Goal: Navigation & Orientation: Find specific page/section

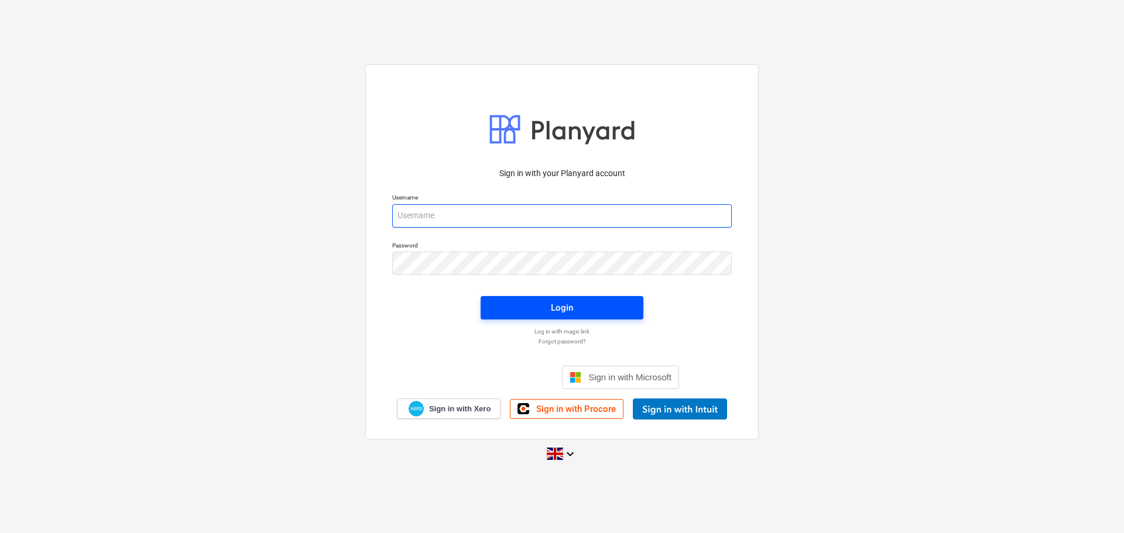
type input "[EMAIL_ADDRESS][DOMAIN_NAME]"
click at [570, 301] on div "Login" at bounding box center [562, 307] width 22 height 15
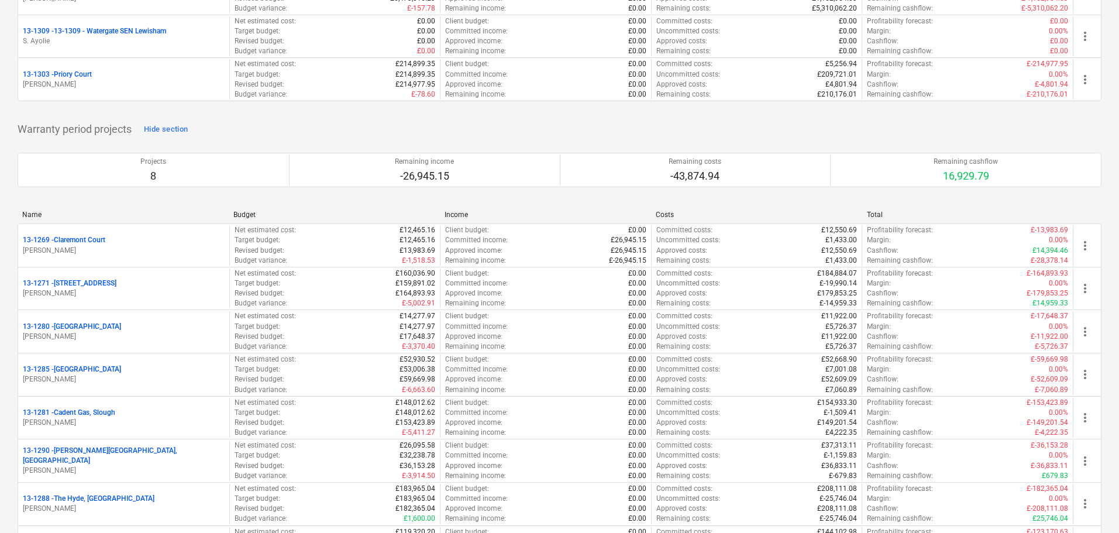
scroll to position [1509, 0]
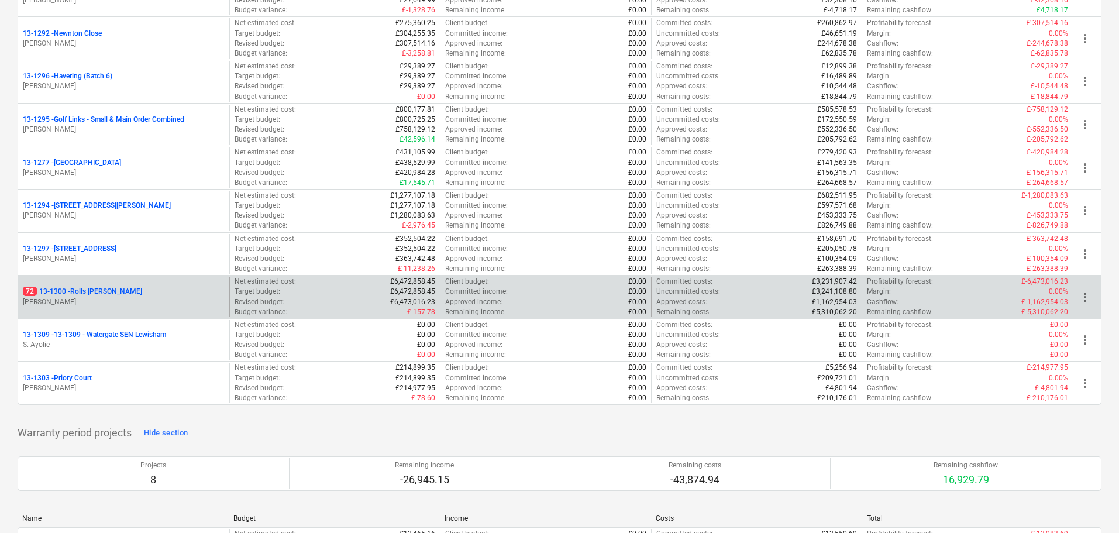
click at [132, 298] on p "[PERSON_NAME]" at bounding box center [124, 302] width 202 height 10
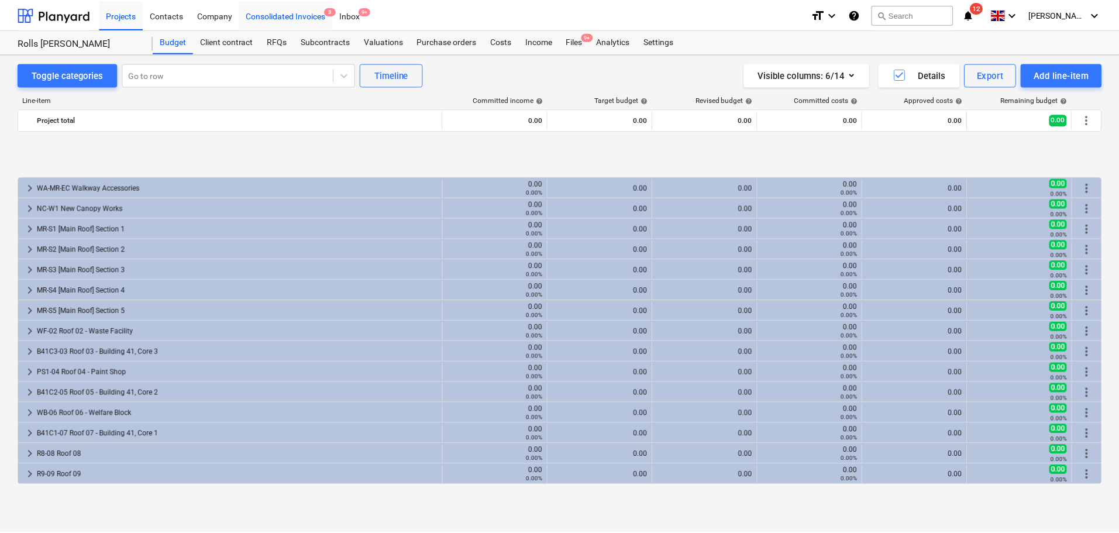
scroll to position [465, 0]
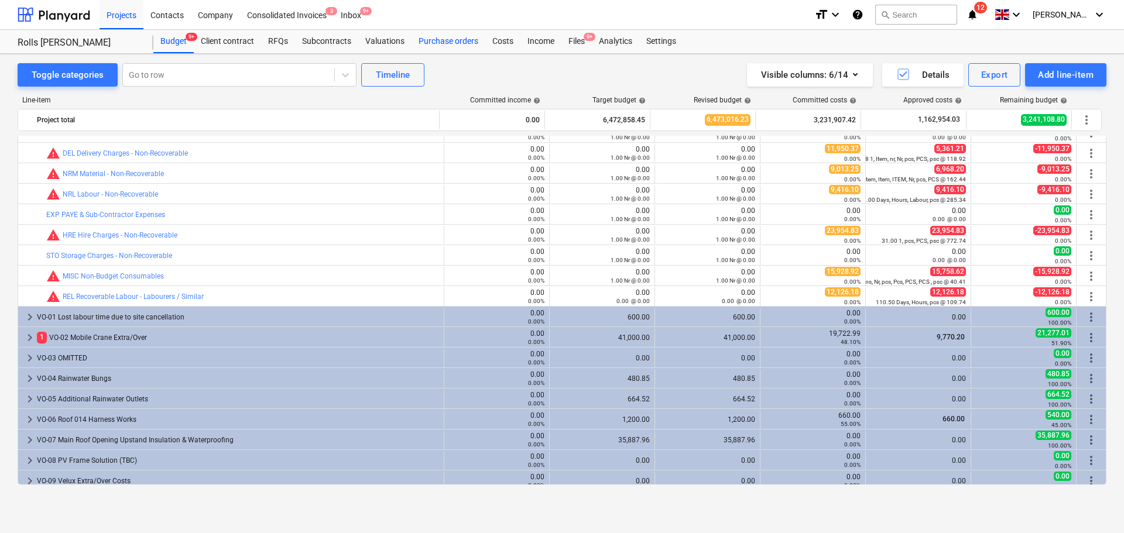
click at [473, 33] on div "Purchase orders" at bounding box center [448, 41] width 74 height 23
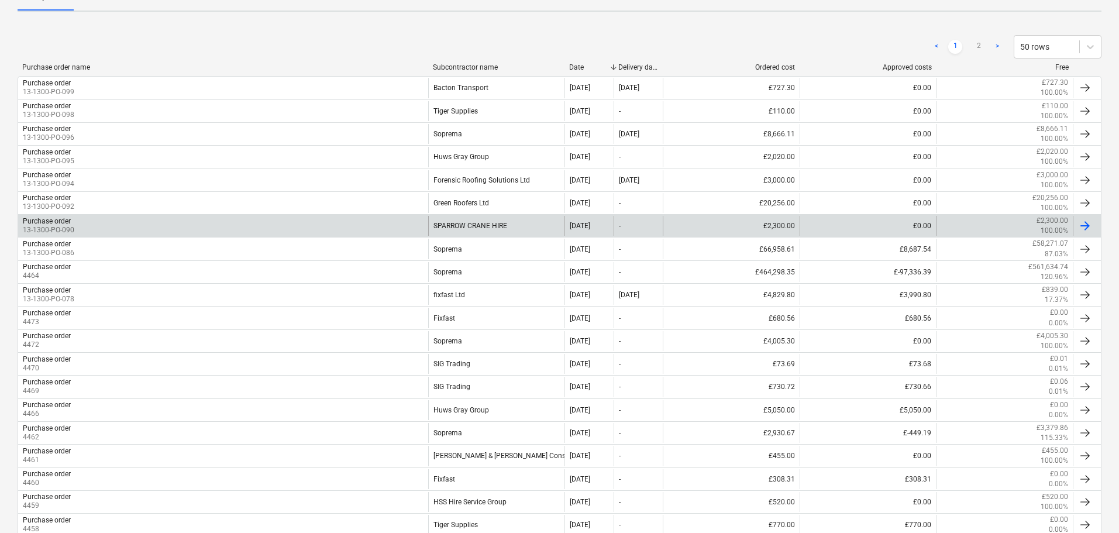
scroll to position [234, 0]
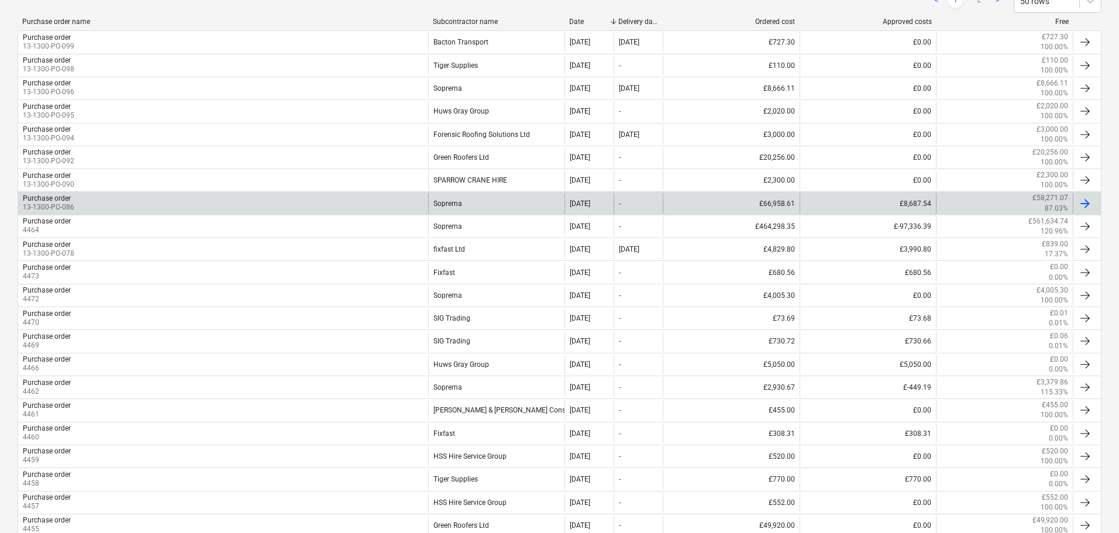
click at [154, 206] on div "Purchase order 13-1300-PO-086" at bounding box center [223, 203] width 410 height 20
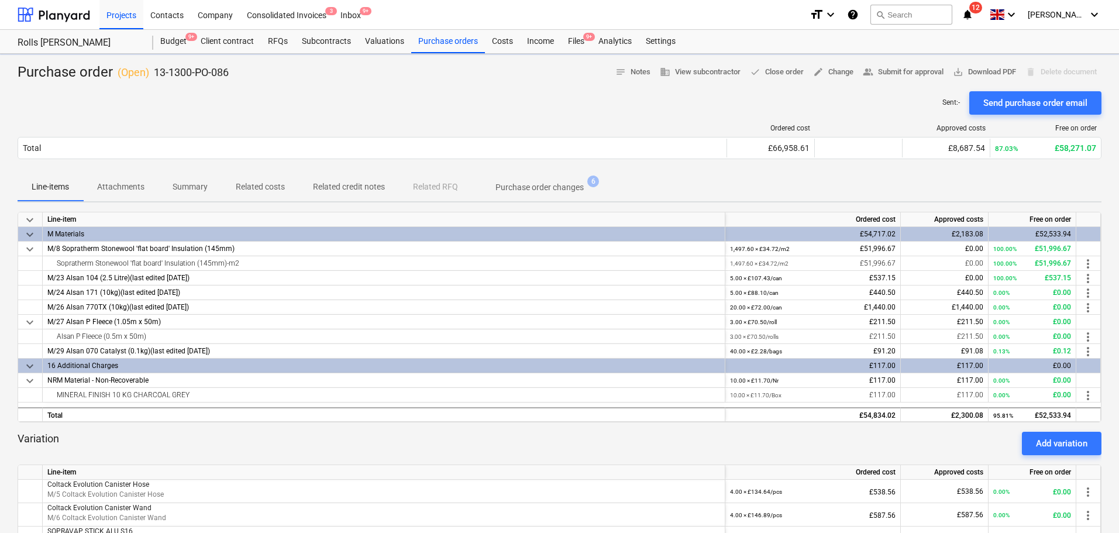
click at [193, 185] on p "Summary" at bounding box center [190, 187] width 35 height 12
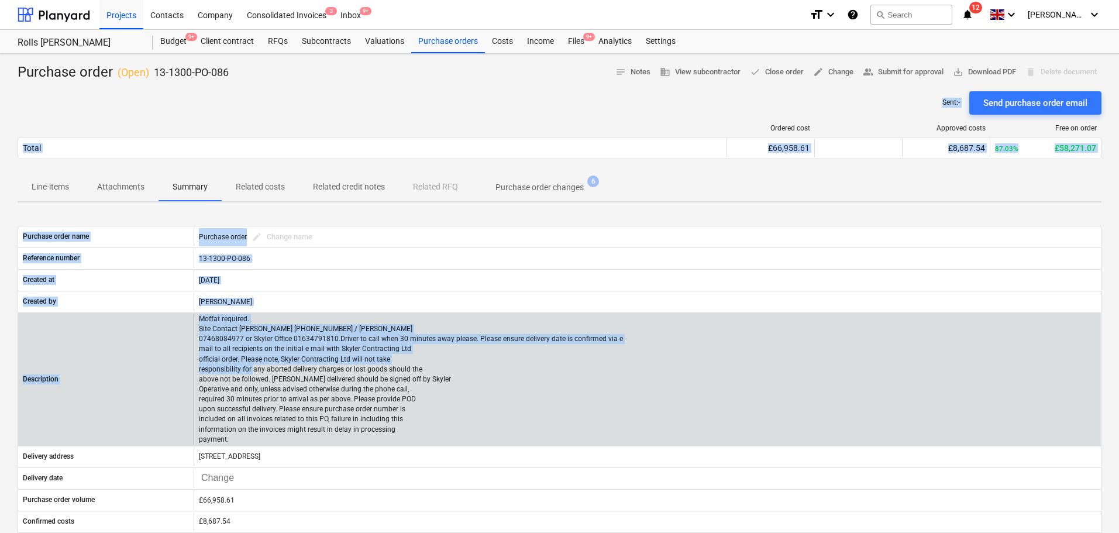
drag, startPoint x: 275, startPoint y: 94, endPoint x: 242, endPoint y: 339, distance: 247.4
click at [263, 366] on div "Purchase order ( Open ) 13-1300-PO-086 notes Notes business View subcontractor …" at bounding box center [559, 423] width 1119 height 738
click at [225, 320] on p "Moffat required. Site Contact [PERSON_NAME] [PHONE_NUMBER] / [PERSON_NAME] 0746…" at bounding box center [411, 379] width 424 height 130
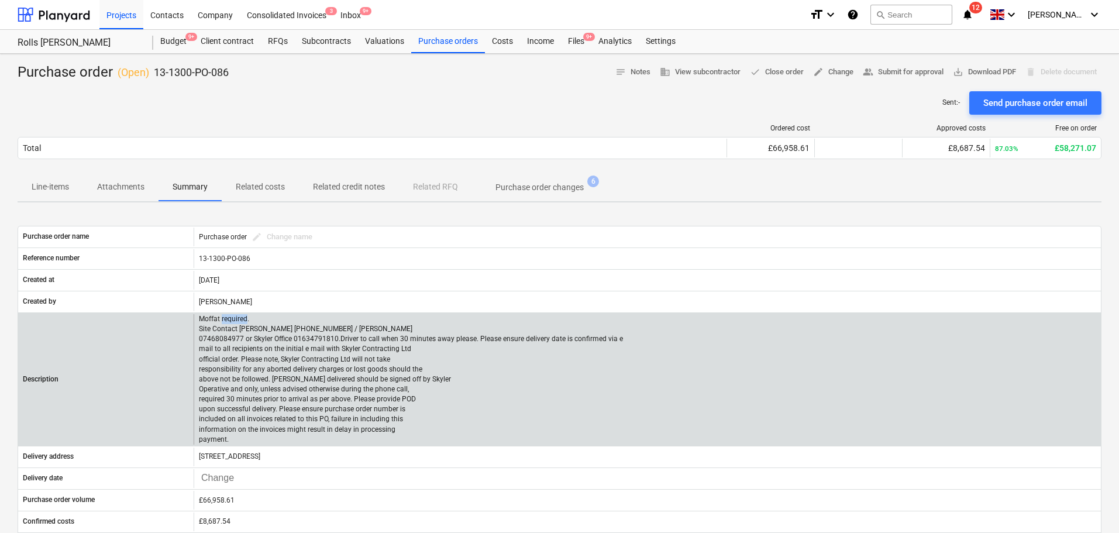
click at [225, 320] on p "Moffat required. Site Contact [PERSON_NAME] [PHONE_NUMBER] / [PERSON_NAME] 0746…" at bounding box center [411, 379] width 424 height 130
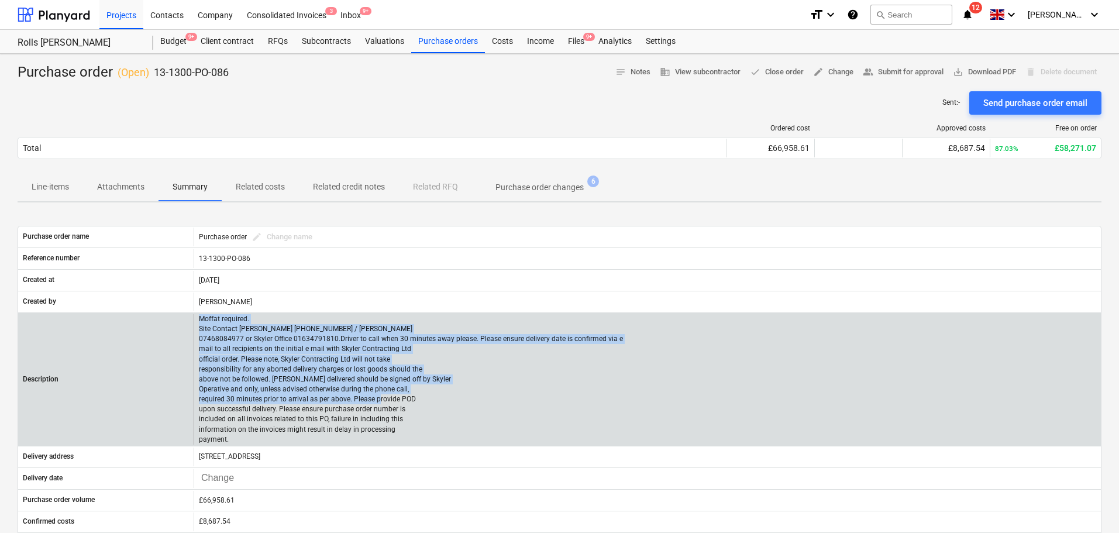
drag, startPoint x: 225, startPoint y: 320, endPoint x: 249, endPoint y: 391, distance: 75.9
click at [245, 401] on p "Moffat required. Site Contact [PERSON_NAME] [PHONE_NUMBER] / [PERSON_NAME] 0746…" at bounding box center [411, 379] width 424 height 130
click at [256, 376] on p "Moffat required. Site Contact [PERSON_NAME] [PHONE_NUMBER] / [PERSON_NAME] 0746…" at bounding box center [411, 379] width 424 height 130
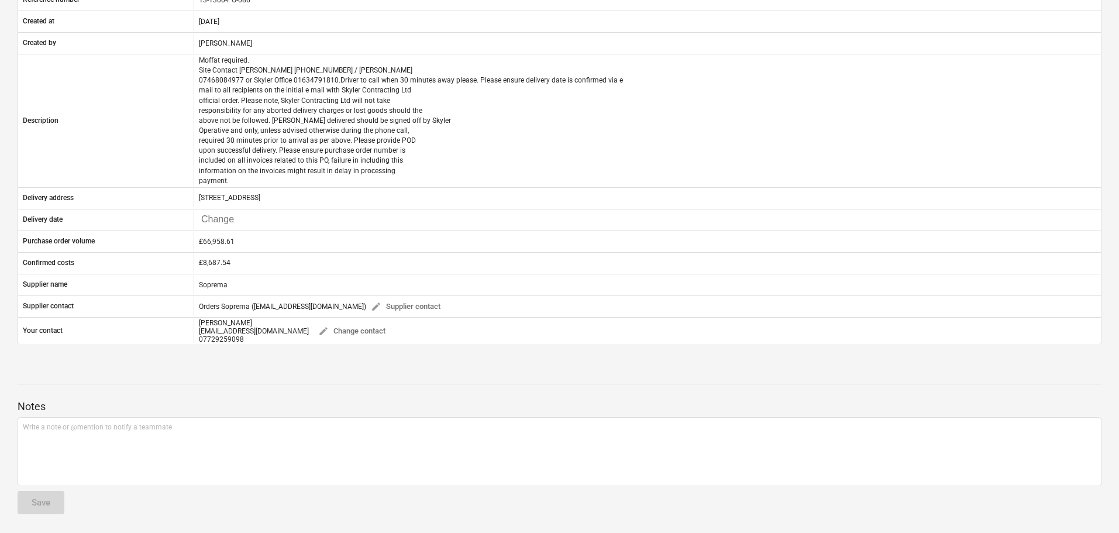
click at [232, 377] on div at bounding box center [560, 373] width 1084 height 9
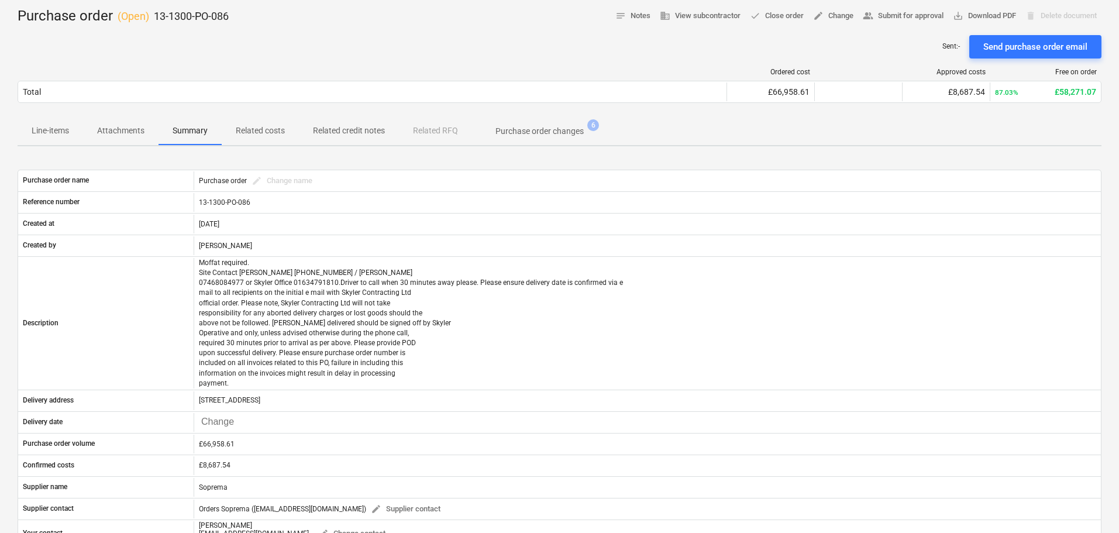
scroll to position [25, 0]
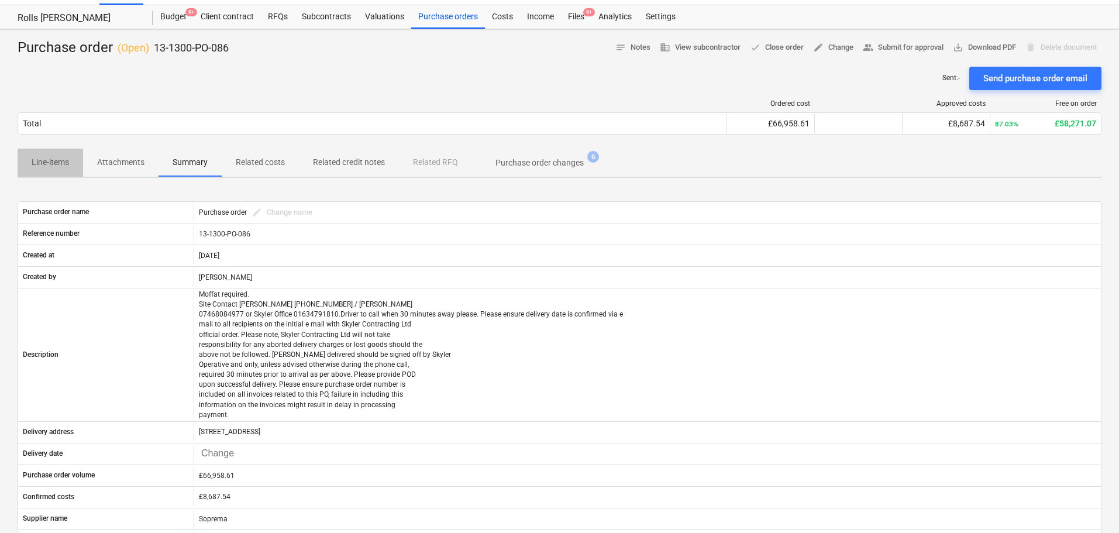
click at [46, 173] on button "Line-items" at bounding box center [51, 163] width 66 height 28
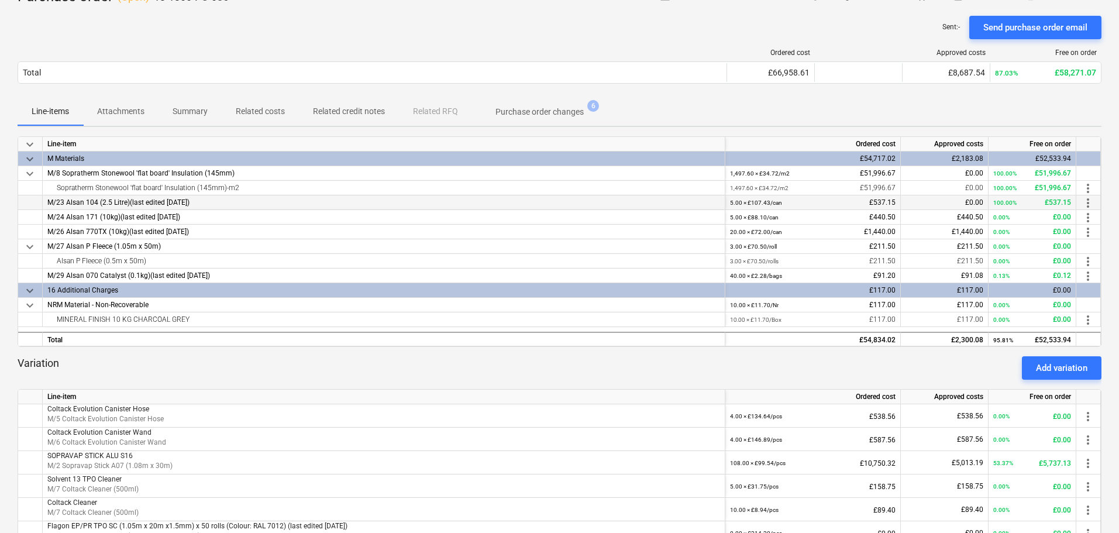
scroll to position [83, 0]
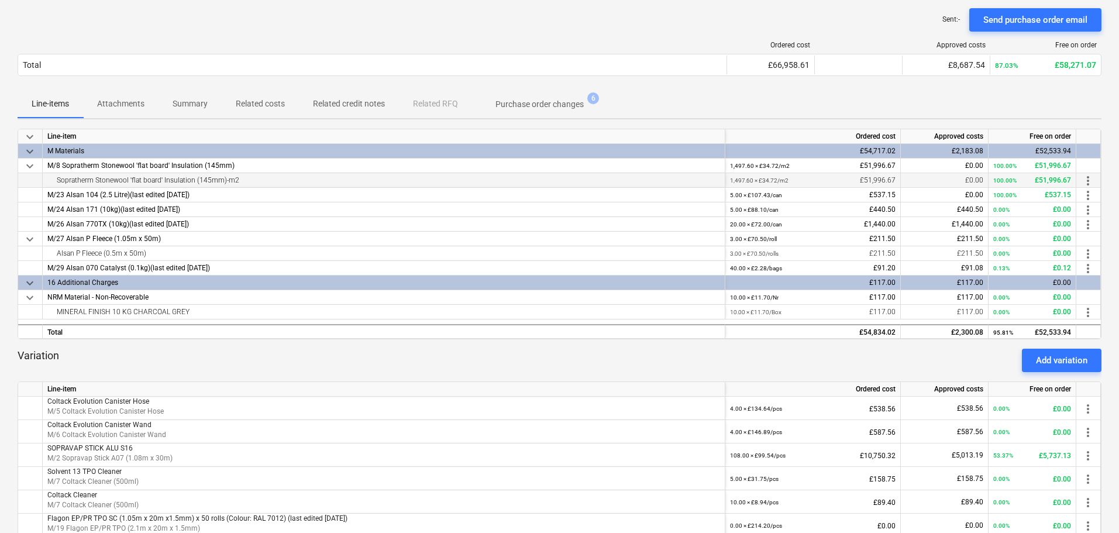
click at [135, 177] on div "Sopratherm Stonewool 'flat board' Insulation (145mm)-m2" at bounding box center [383, 180] width 673 height 14
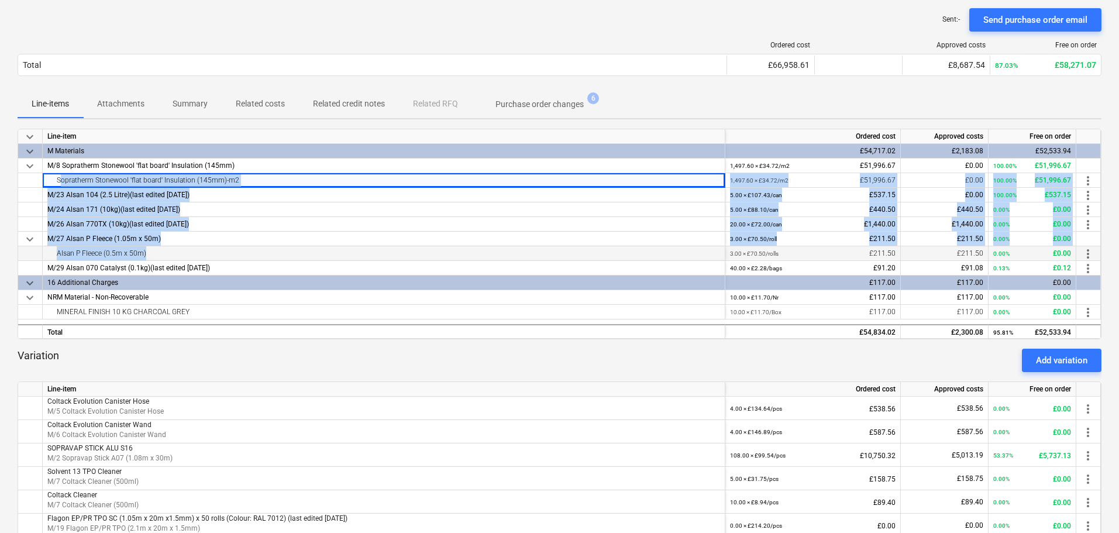
drag, startPoint x: 135, startPoint y: 177, endPoint x: 182, endPoint y: 252, distance: 88.6
click at [182, 252] on div "keyboard_arrow_down Line-item Ordered cost Approved costs Free on order keyboar…" at bounding box center [560, 234] width 1084 height 211
click at [182, 252] on div "Alsan P Fleece (0.5m x 50m)" at bounding box center [383, 253] width 673 height 14
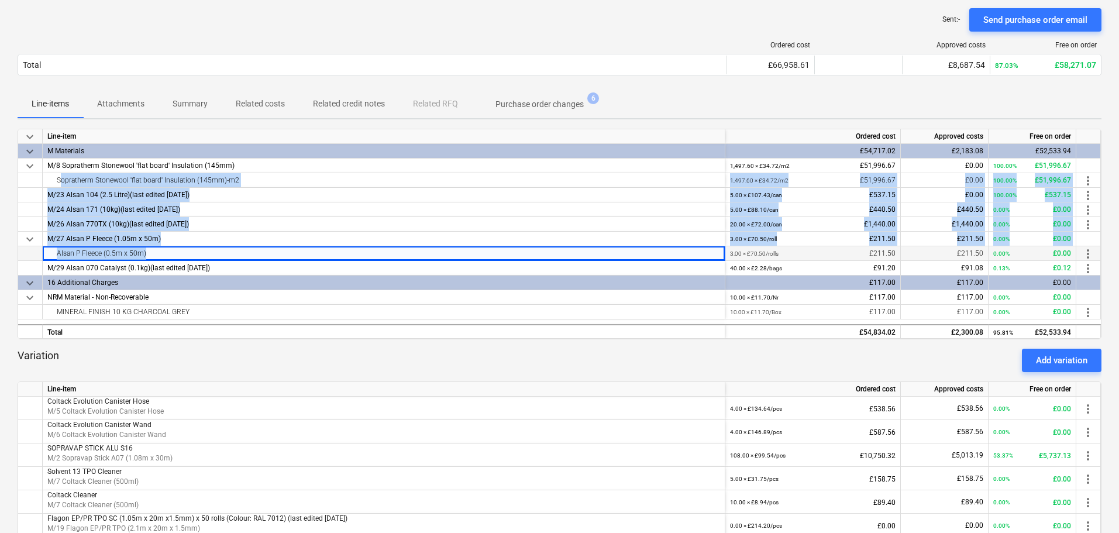
click at [181, 252] on div "Alsan P Fleece (0.5m x 50m)" at bounding box center [383, 253] width 673 height 14
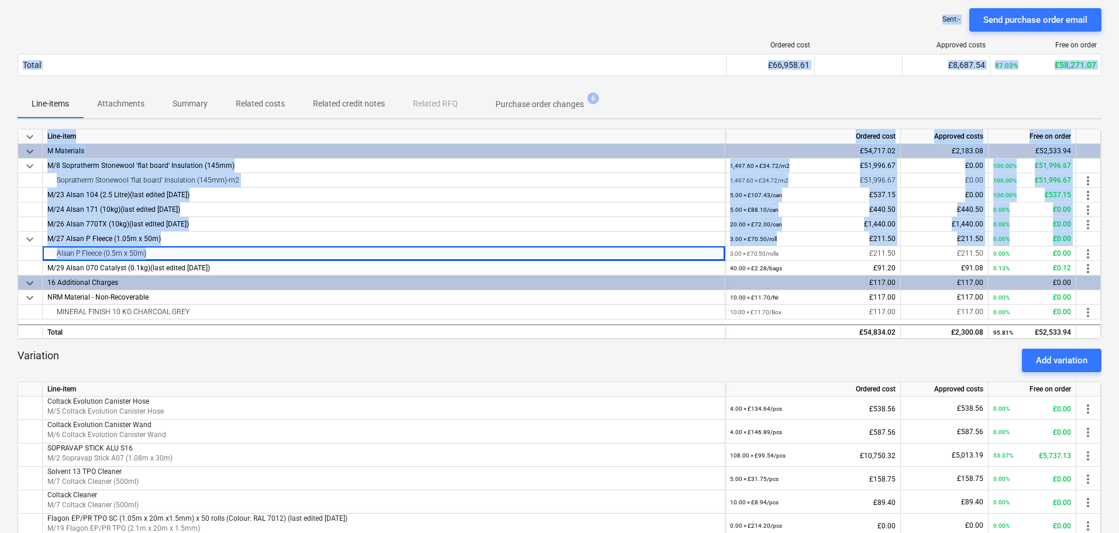
drag, startPoint x: 181, startPoint y: 252, endPoint x: 191, endPoint y: 4, distance: 248.3
click at [191, 4] on div "Projects Contacts Company Consolidated Invoices 3 Inbox 9+ format_size keyboard…" at bounding box center [559, 349] width 1119 height 865
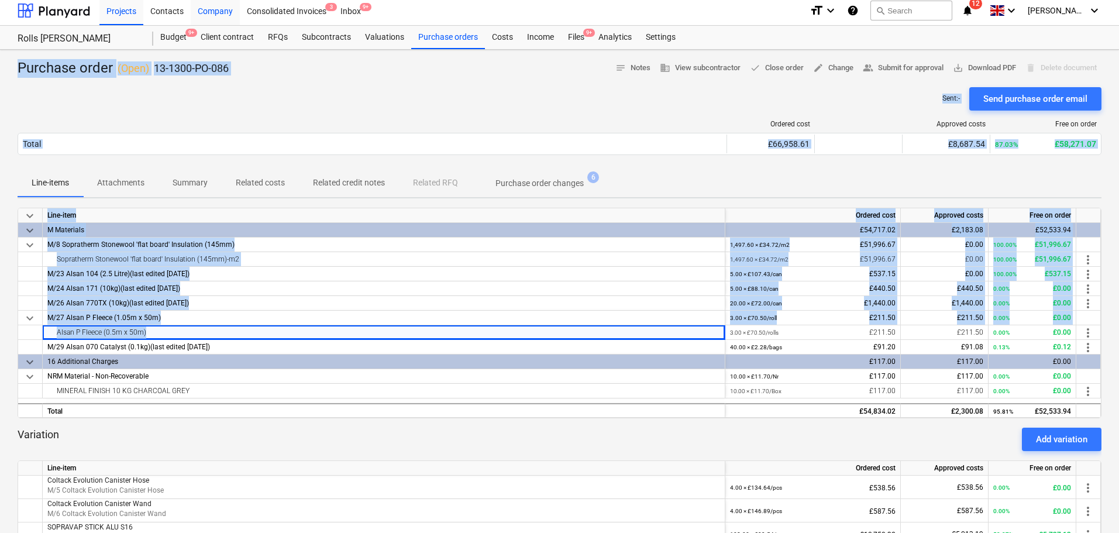
click at [191, 4] on div "Company" at bounding box center [215, 10] width 49 height 30
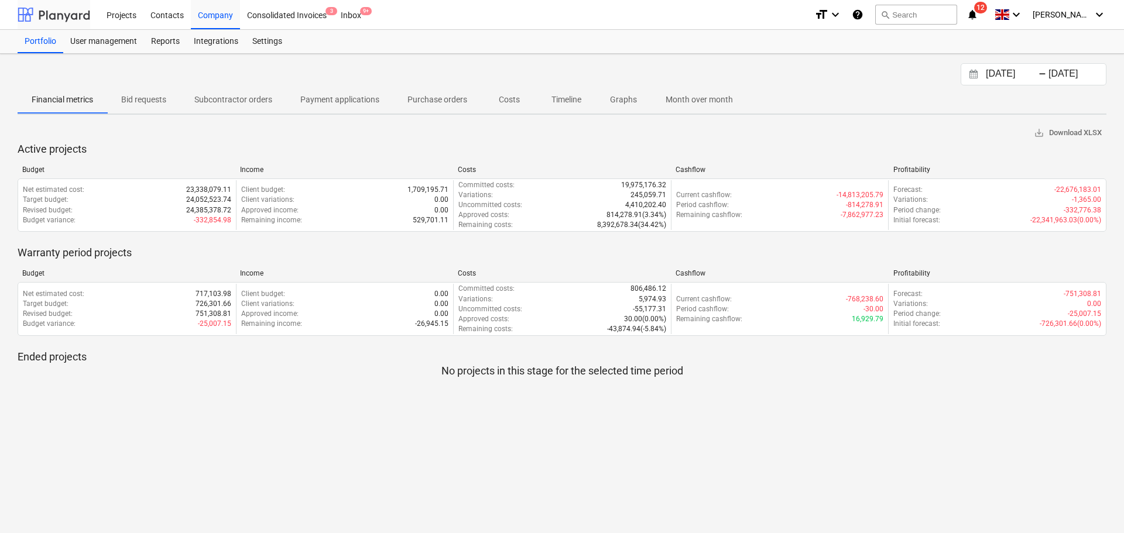
click at [85, 8] on div at bounding box center [54, 14] width 73 height 29
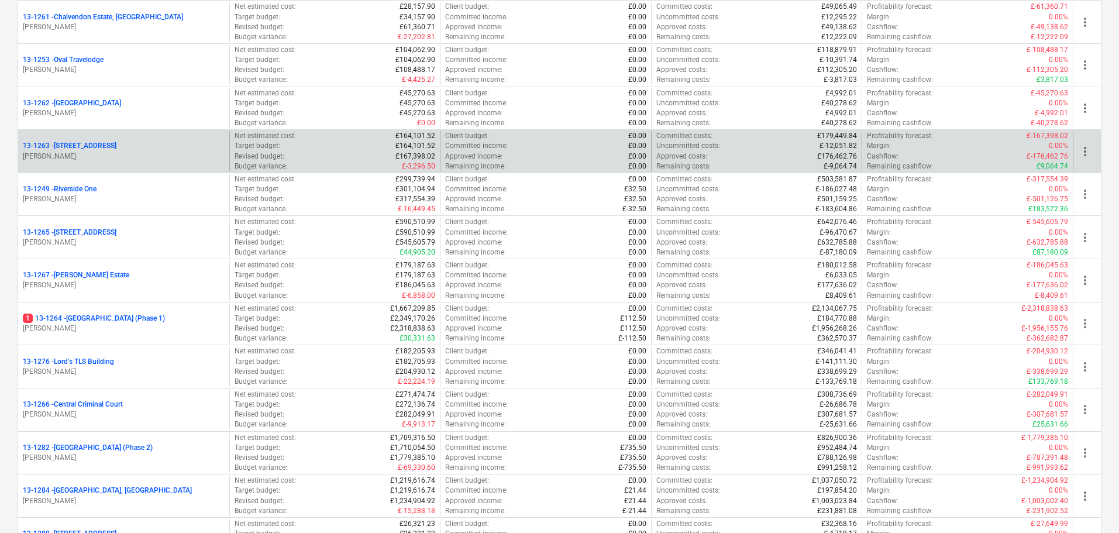
scroll to position [1112, 0]
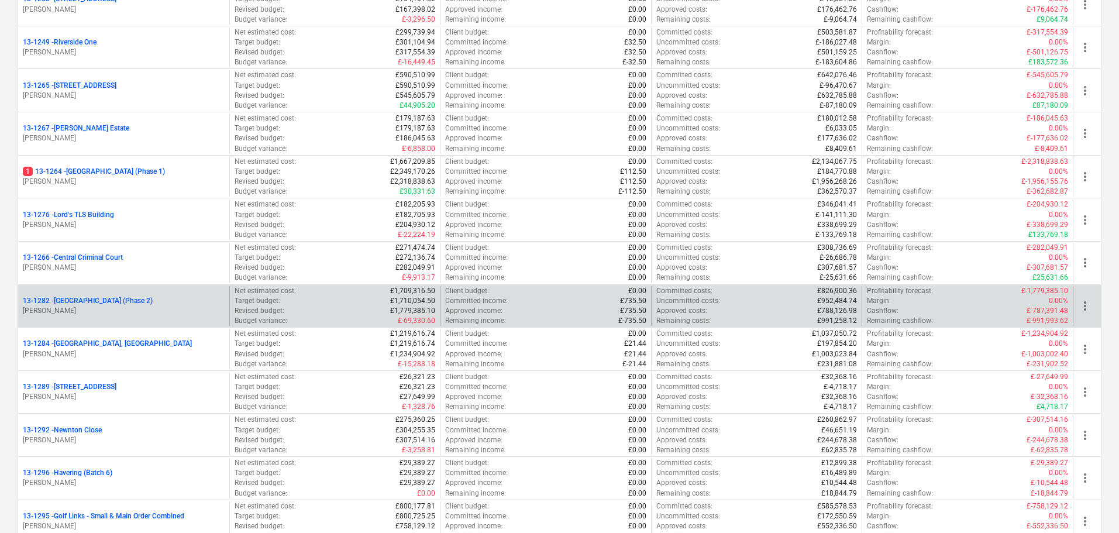
click at [153, 303] on p "13-1282 - [GEOGRAPHIC_DATA] (Phase 2)" at bounding box center [88, 301] width 130 height 10
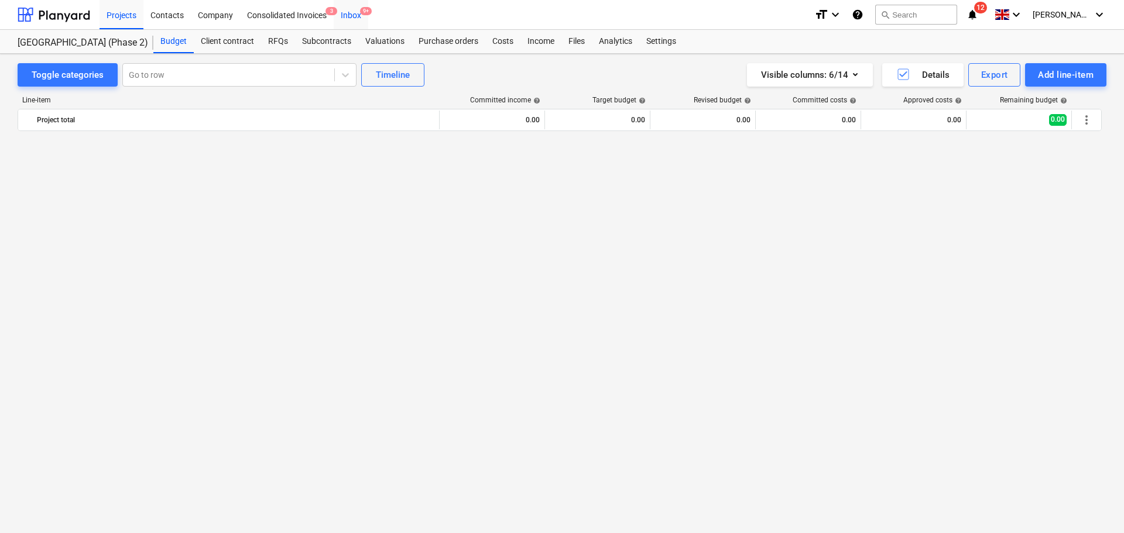
scroll to position [1582, 0]
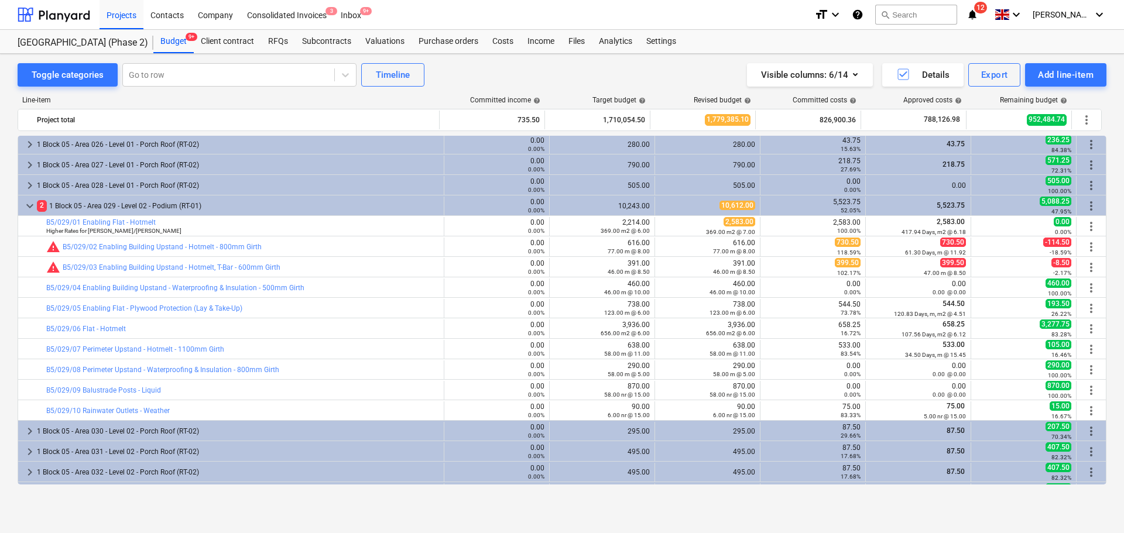
scroll to position [266, 0]
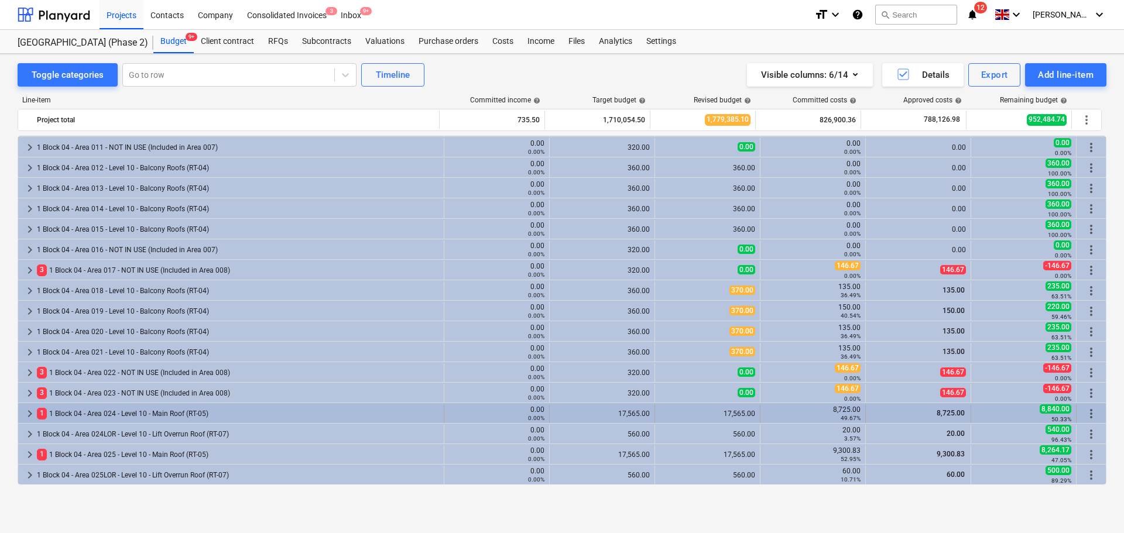
click at [114, 404] on div "keyboard_arrow_right 1 1 Block 04 - Area 024 - Level 10 - Main Roof (RT-05) 0.0…" at bounding box center [561, 413] width 1087 height 20
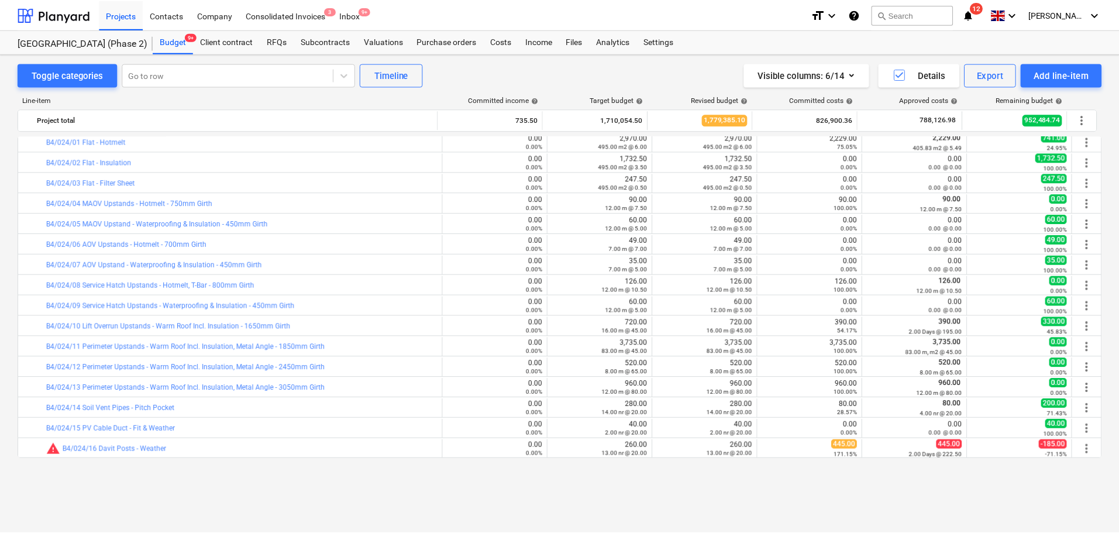
scroll to position [500, 0]
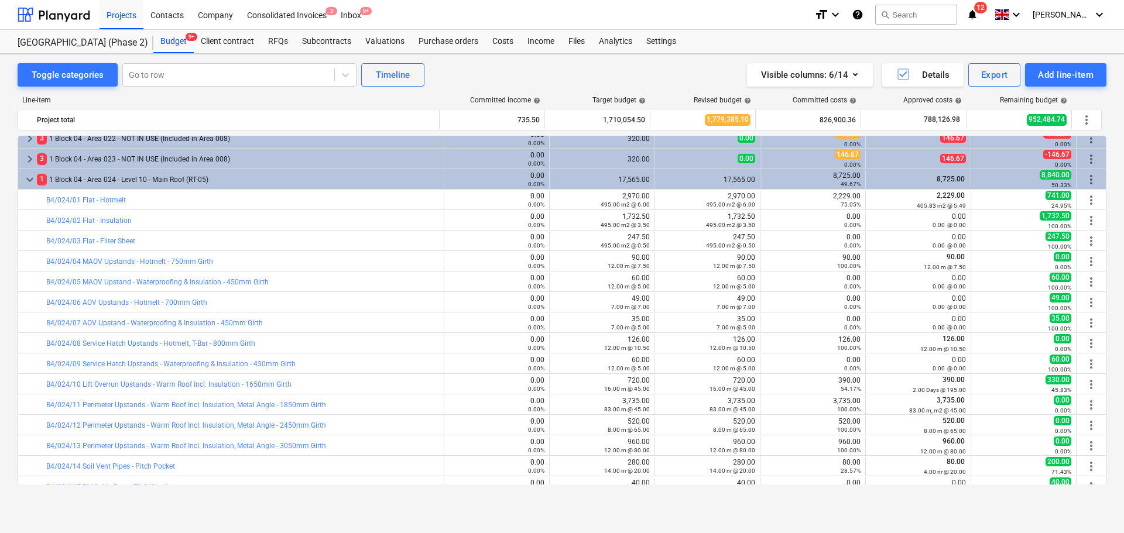
click at [215, 219] on div "bar_chart B4/024/02 Flat - Insulation" at bounding box center [242, 221] width 393 height 8
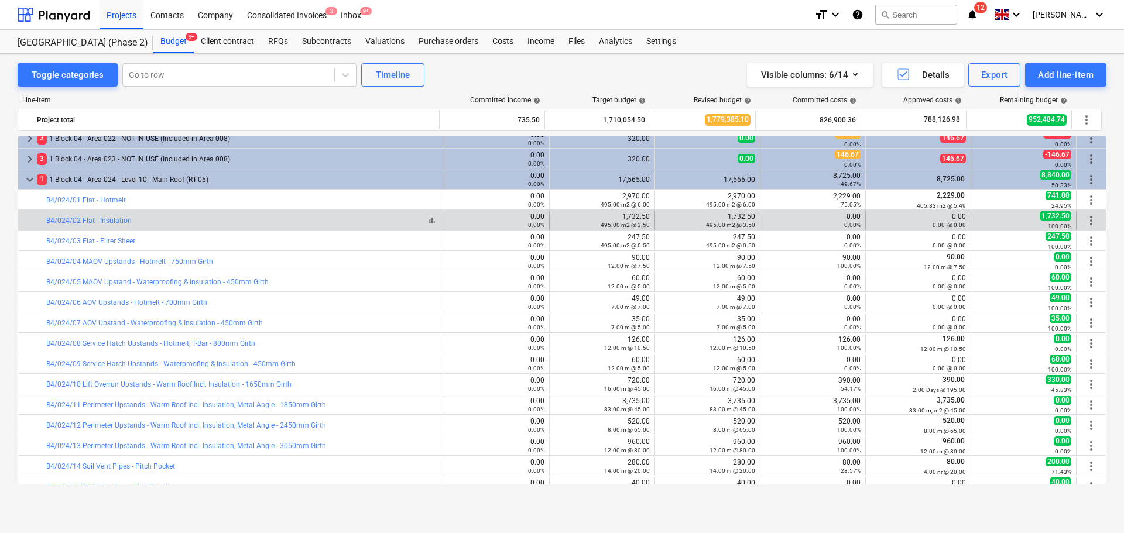
click at [215, 218] on div "bar_chart B4/024/02 Flat - Insulation" at bounding box center [242, 221] width 393 height 8
click at [821, 224] on div "0.00%" at bounding box center [812, 225] width 95 height 8
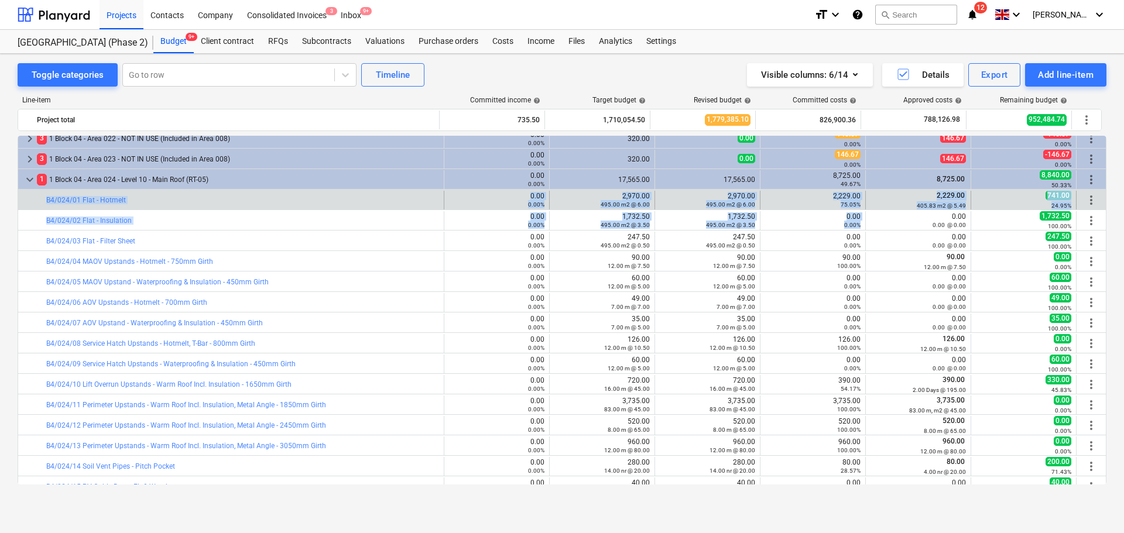
drag, startPoint x: 820, startPoint y: 224, endPoint x: 375, endPoint y: 208, distance: 446.2
click at [365, 202] on div "bar_chart B4/024/01 Flat - Hotmelt" at bounding box center [242, 200] width 393 height 8
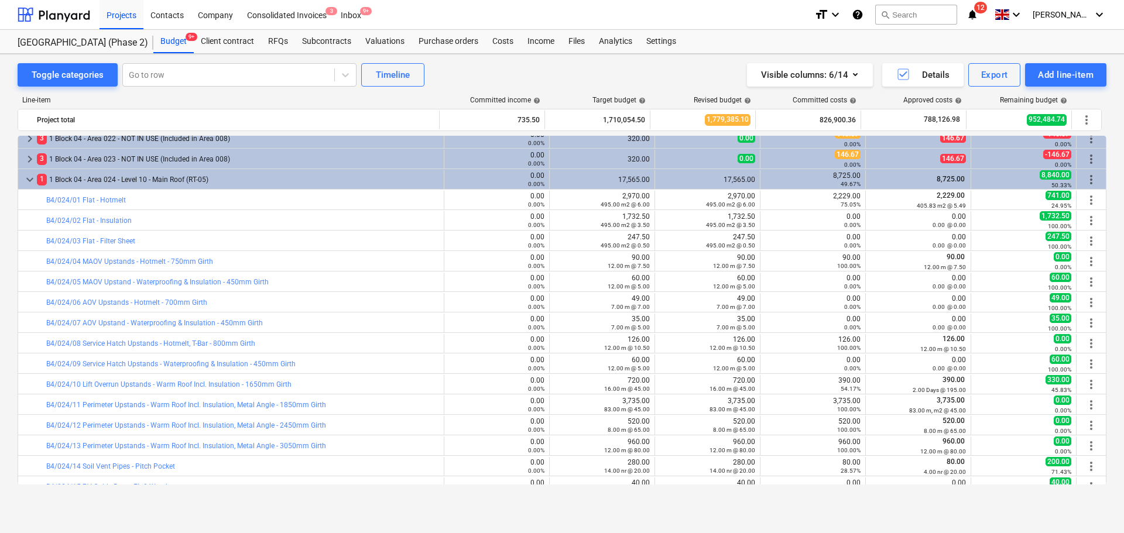
click at [191, 205] on div "bar_chart B4/024/01 Flat - Hotmelt" at bounding box center [242, 200] width 393 height 19
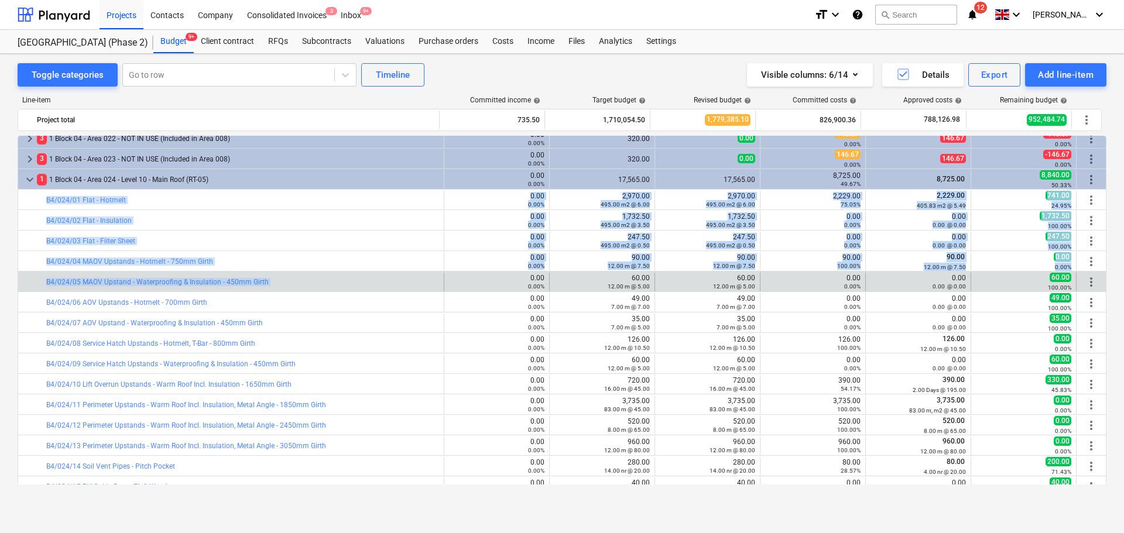
drag, startPoint x: 191, startPoint y: 205, endPoint x: 349, endPoint y: 275, distance: 173.2
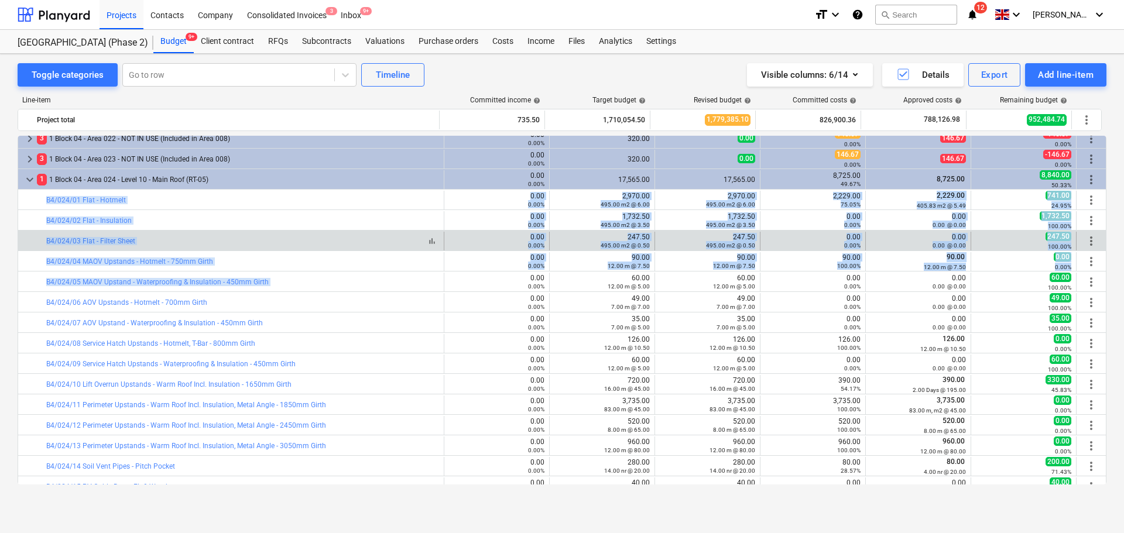
click at [339, 243] on div "bar_chart B4/024/03 Flat - Filter Sheet" at bounding box center [242, 241] width 393 height 8
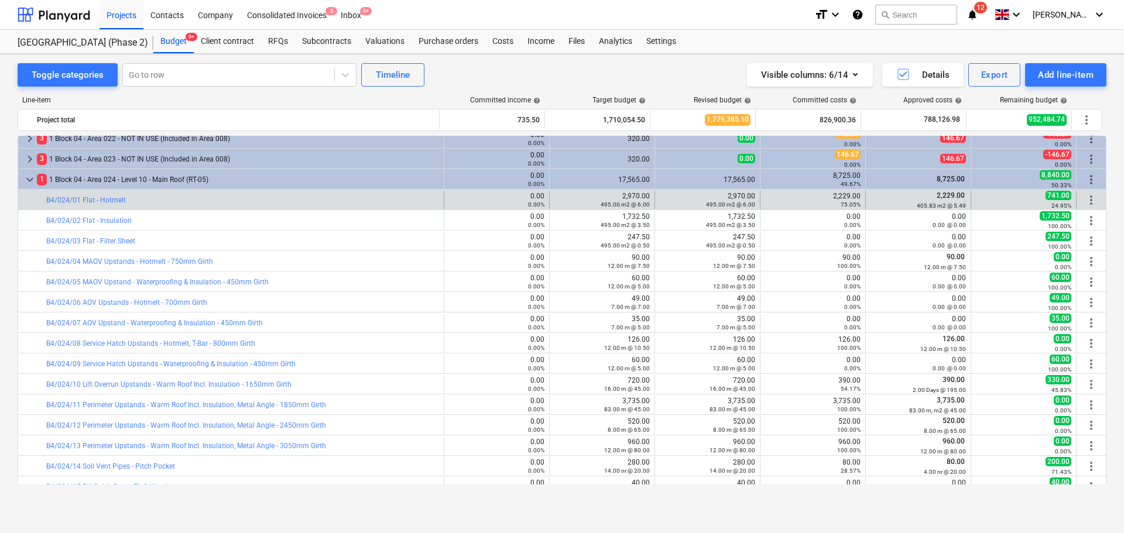
click at [113, 193] on div "bar_chart B4/024/01 Flat - Hotmelt" at bounding box center [242, 200] width 393 height 19
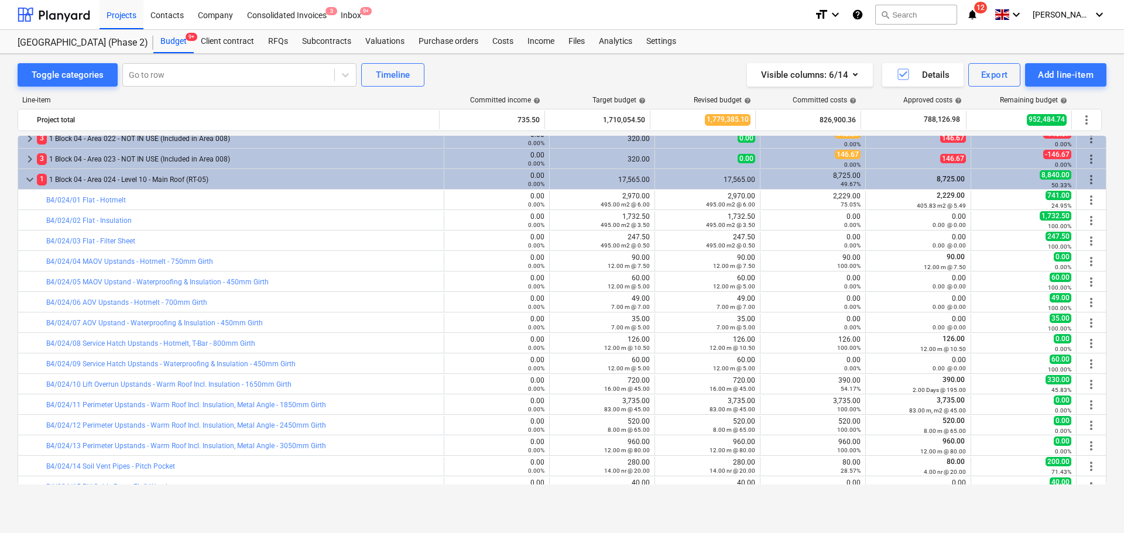
click at [120, 185] on div "1 1 Block 04 - Area 024 - Level 10 - Main Roof (RT-05)" at bounding box center [238, 179] width 402 height 19
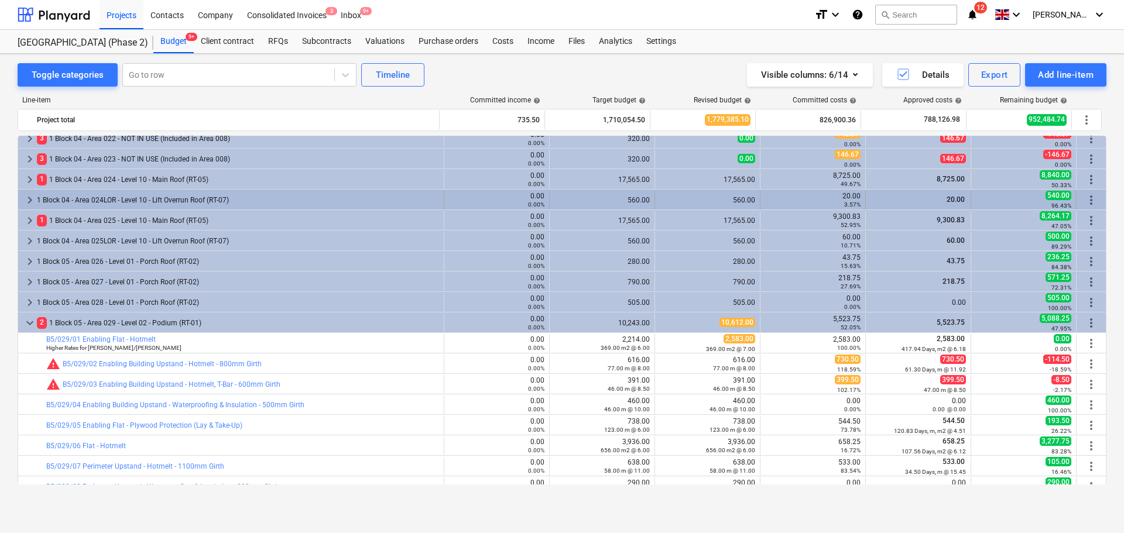
click at [115, 198] on div "1 Block 04 - Area 024LOR - Level 10 - Lift Overrun Roof (RT-07)" at bounding box center [238, 200] width 402 height 19
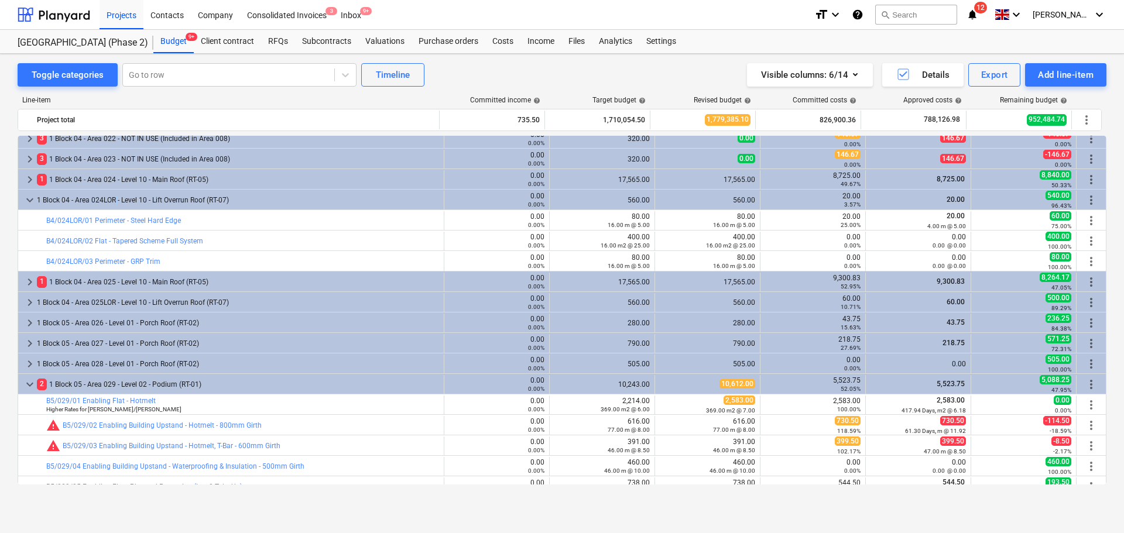
click at [115, 198] on div "1 Block 04 - Area 024LOR - Level 10 - Lift Overrun Roof (RT-07)" at bounding box center [238, 200] width 402 height 19
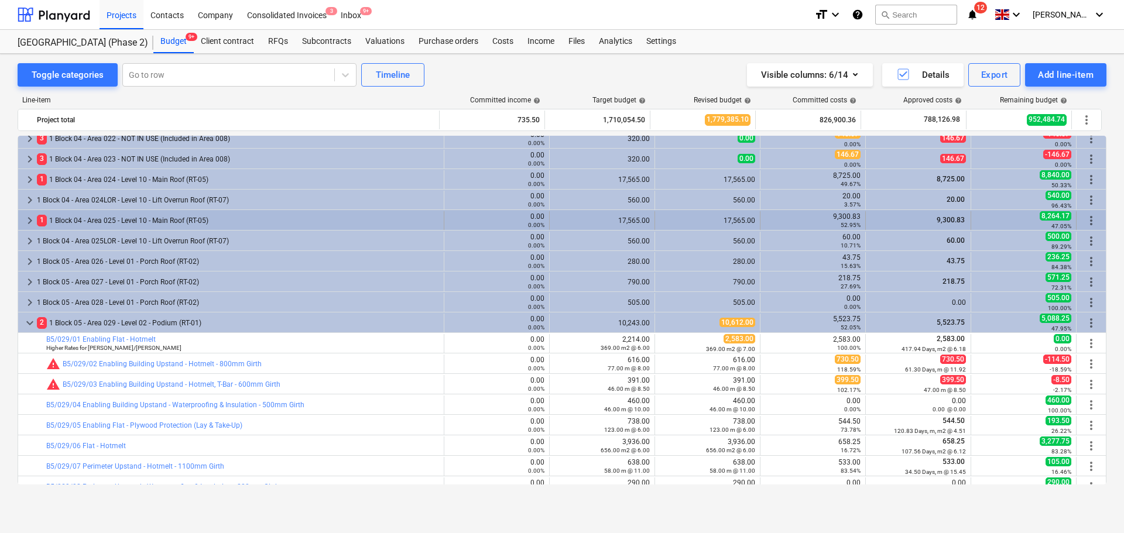
click at [87, 215] on div "1 1 Block 04 - Area 025 - Level 10 - Main Roof (RT-05)" at bounding box center [238, 220] width 402 height 19
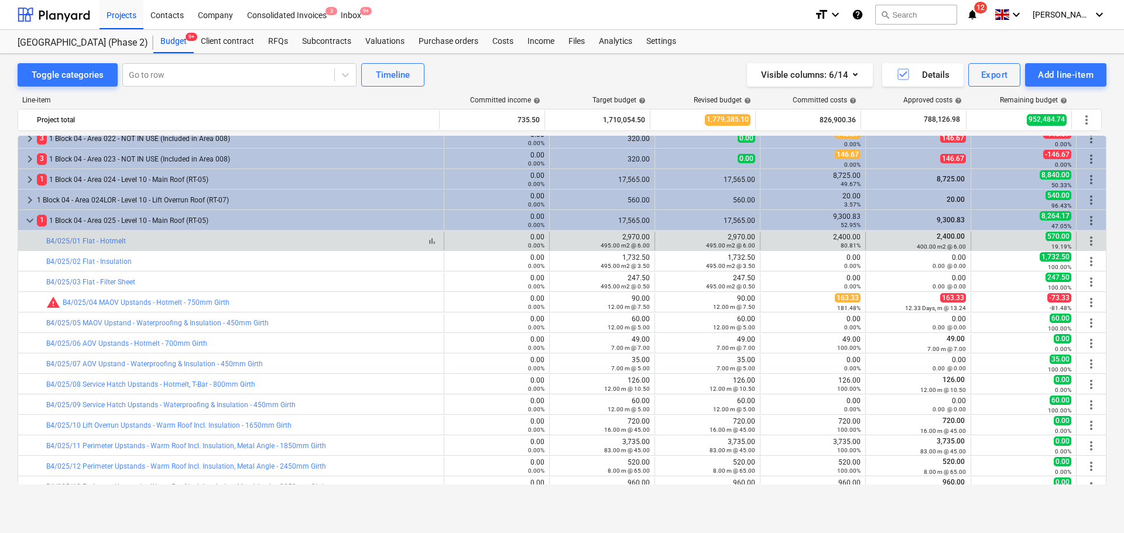
click at [150, 245] on div "bar_chart B4/025/01 Flat - Hotmelt" at bounding box center [242, 241] width 393 height 8
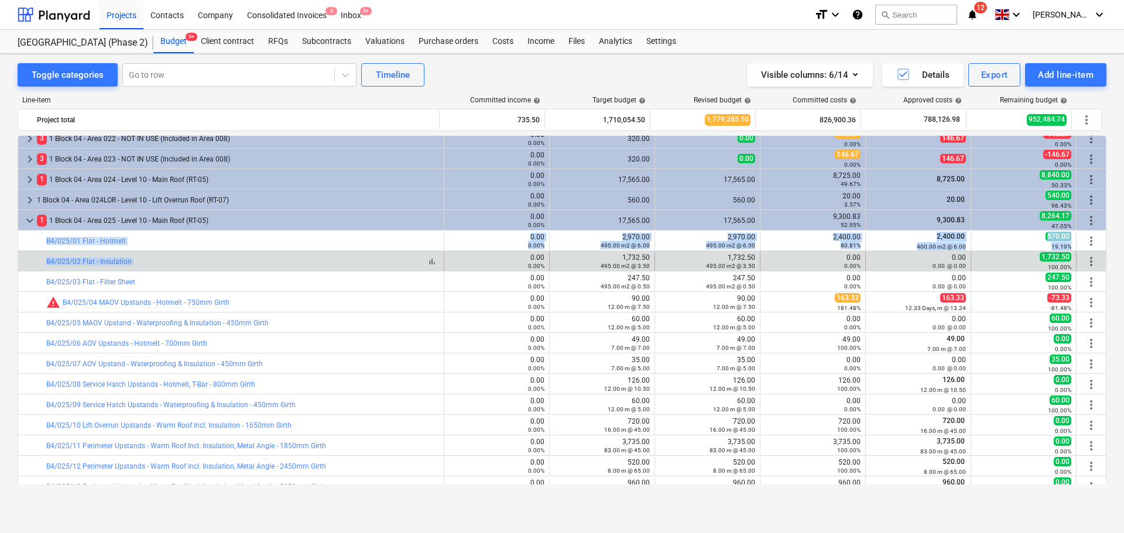
drag, startPoint x: 150, startPoint y: 245, endPoint x: 164, endPoint y: 265, distance: 24.4
click at [164, 265] on div "bar_chart B4/025/02 Flat - Insulation" at bounding box center [242, 261] width 393 height 8
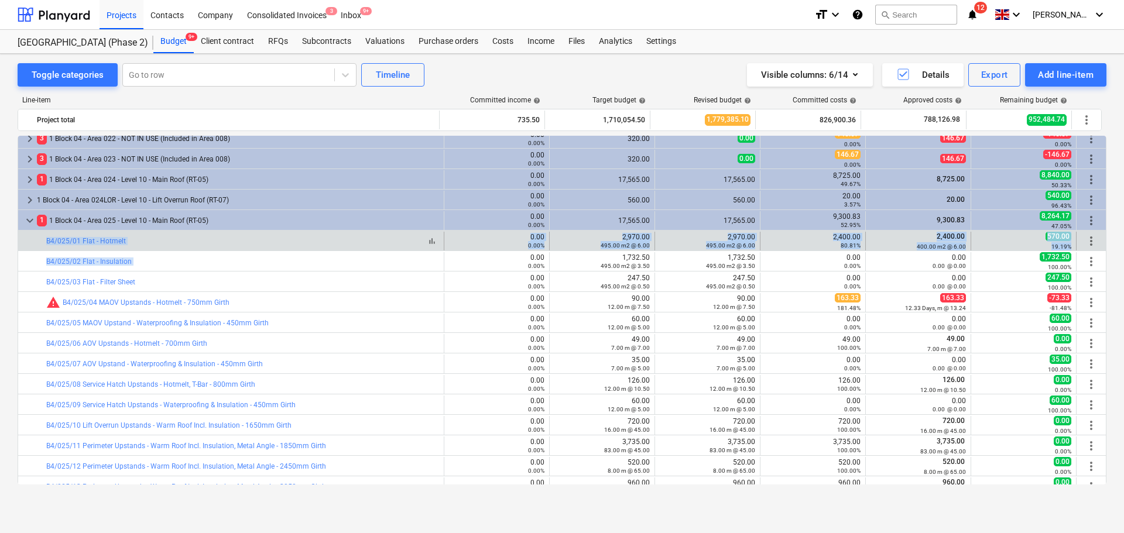
drag, startPoint x: 164, startPoint y: 265, endPoint x: 184, endPoint y: 245, distance: 28.6
click at [184, 245] on div "bar_chart B4/025/01 Flat - Hotmelt" at bounding box center [242, 241] width 393 height 8
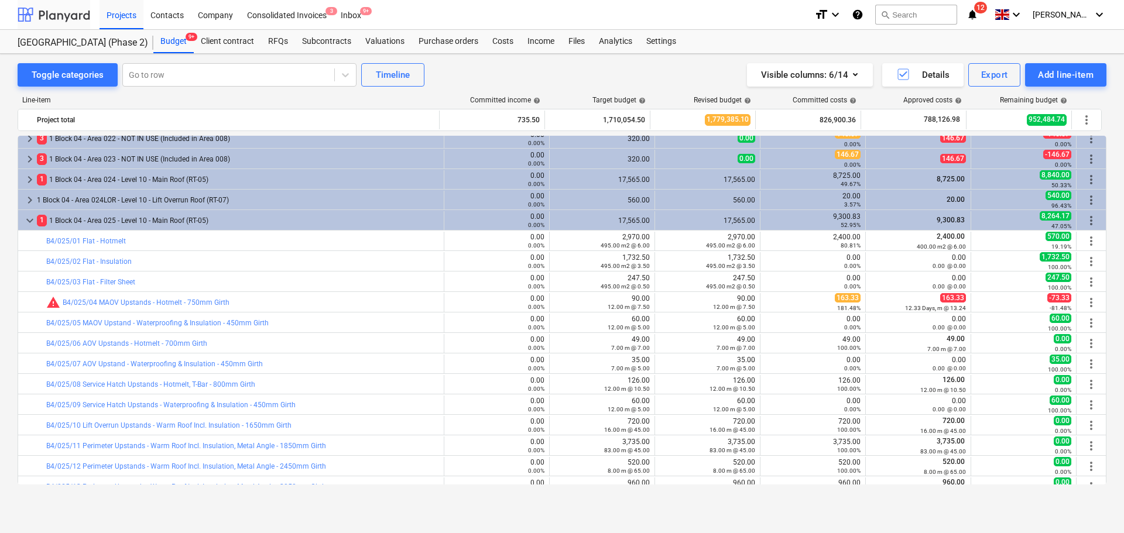
click at [71, 20] on div at bounding box center [54, 14] width 73 height 29
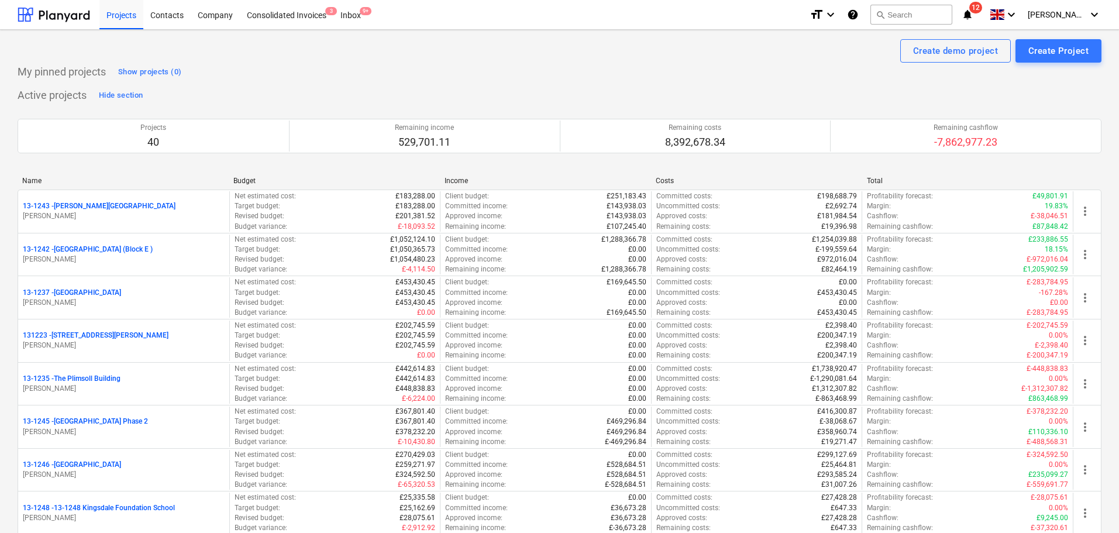
click at [256, 69] on div "My pinned projects Show projects (0)" at bounding box center [560, 72] width 1084 height 19
